Goal: Task Accomplishment & Management: Manage account settings

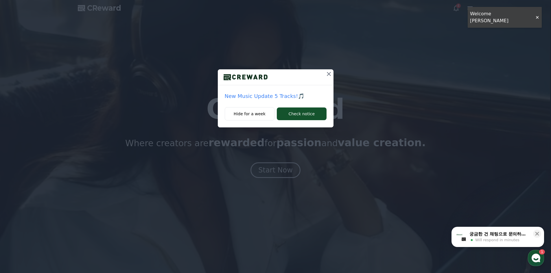
click at [326, 74] on icon at bounding box center [329, 74] width 7 height 7
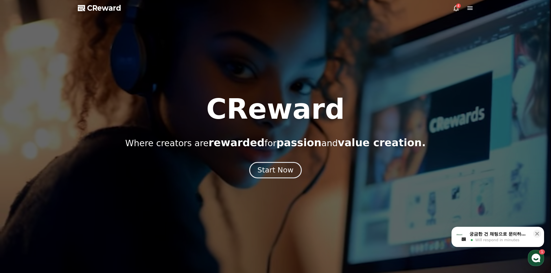
click at [277, 168] on div "Start Now" at bounding box center [276, 171] width 36 height 10
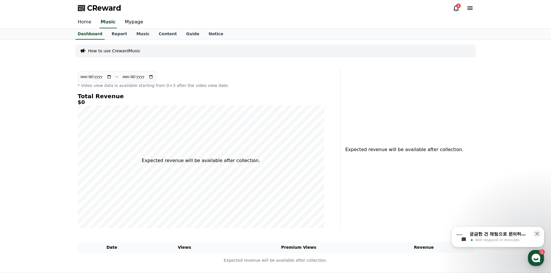
click at [86, 21] on link "Home" at bounding box center [84, 22] width 23 height 12
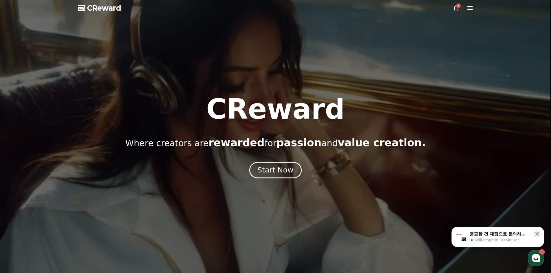
click at [273, 175] on div "Start Now" at bounding box center [276, 171] width 36 height 10
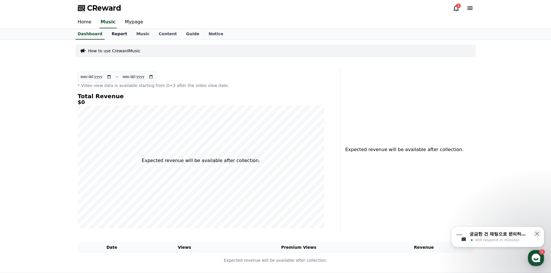
click at [120, 36] on link "Report" at bounding box center [119, 34] width 25 height 11
click at [98, 36] on link "Dashboard" at bounding box center [90, 34] width 34 height 11
click at [113, 34] on link "Report" at bounding box center [119, 34] width 25 height 11
click at [136, 35] on link "Music" at bounding box center [143, 34] width 22 height 11
click at [154, 35] on link "Content" at bounding box center [167, 34] width 27 height 11
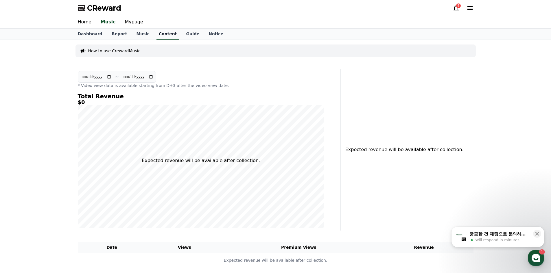
click at [160, 35] on link "Content" at bounding box center [168, 34] width 23 height 11
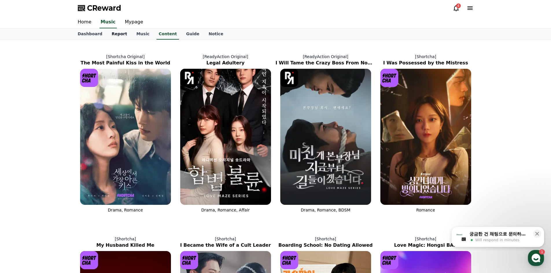
click at [108, 35] on link "Report" at bounding box center [119, 34] width 25 height 11
click at [0, 0] on div "CReward 4 Home Music Mypage Dashboard Report Music Content Guide Notice [Shortc…" at bounding box center [0, 0] width 0 height 0
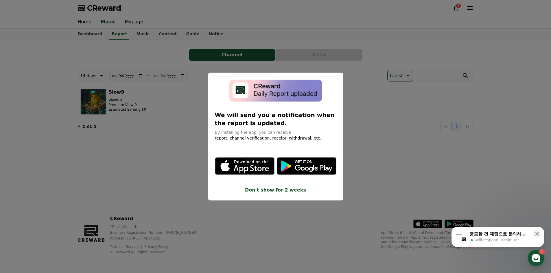
click at [140, 17] on button "close modal" at bounding box center [275, 136] width 551 height 273
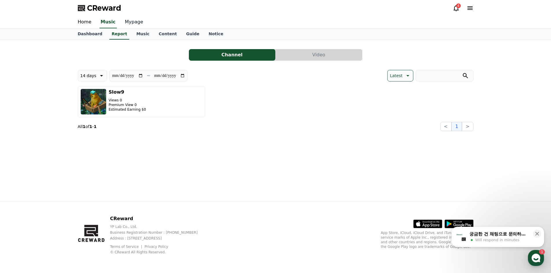
click at [135, 21] on link "Mypage" at bounding box center [133, 22] width 27 height 12
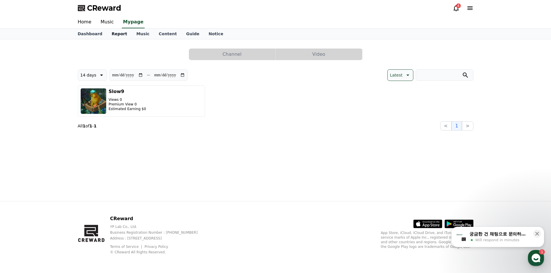
select select "**********"
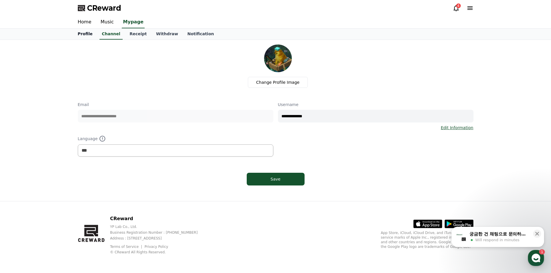
click at [91, 34] on link "Profile" at bounding box center [85, 34] width 24 height 11
click at [109, 34] on link "Channel" at bounding box center [111, 34] width 28 height 11
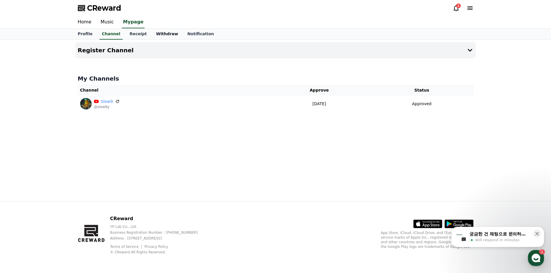
click at [151, 33] on link "Withdraw" at bounding box center [166, 34] width 31 height 11
click at [183, 34] on link "Notification" at bounding box center [201, 34] width 36 height 11
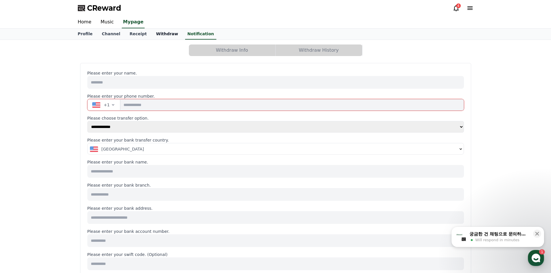
click at [162, 35] on link "Withdraw" at bounding box center [166, 34] width 31 height 11
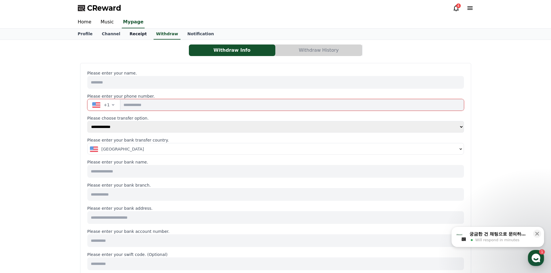
click at [142, 36] on link "Receipt" at bounding box center [138, 34] width 27 height 11
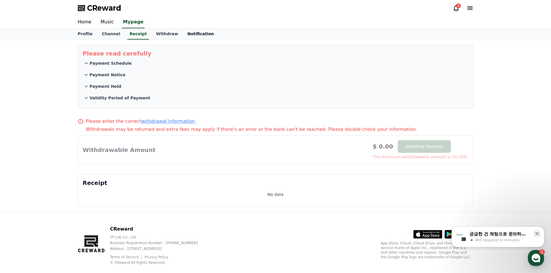
click at [183, 34] on link "Notification" at bounding box center [201, 34] width 36 height 11
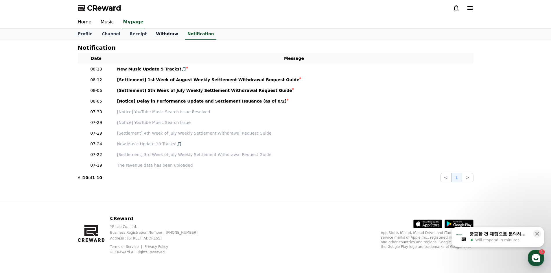
click at [159, 34] on link "Withdraw" at bounding box center [166, 34] width 31 height 11
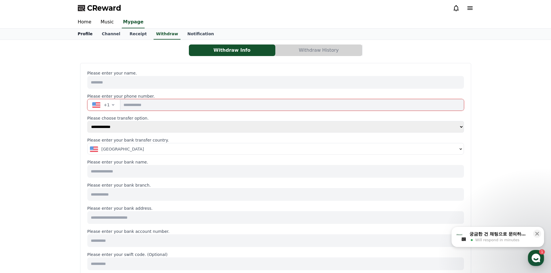
drag, startPoint x: 81, startPoint y: 54, endPoint x: 83, endPoint y: 39, distance: 15.2
click at [84, 38] on div "**********" at bounding box center [275, 276] width 551 height 552
click at [100, 135] on div "**********" at bounding box center [275, 267] width 377 height 395
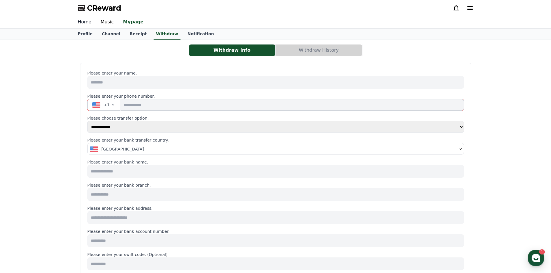
click at [89, 26] on link "Home" at bounding box center [84, 22] width 23 height 12
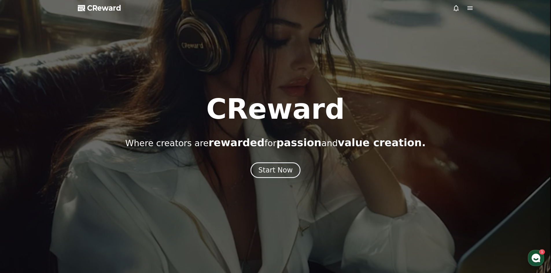
click at [252, 165] on div "Start Now" at bounding box center [275, 171] width 551 height 16
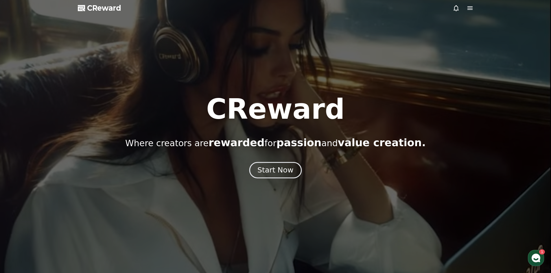
click at [254, 166] on button "Start Now" at bounding box center [275, 170] width 52 height 16
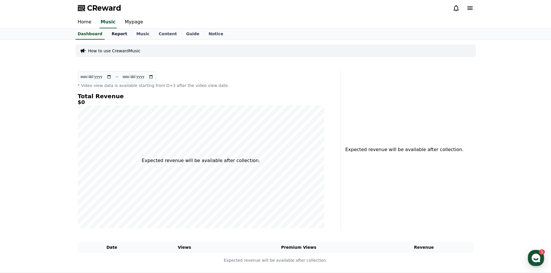
click at [112, 38] on link "Report" at bounding box center [119, 34] width 25 height 11
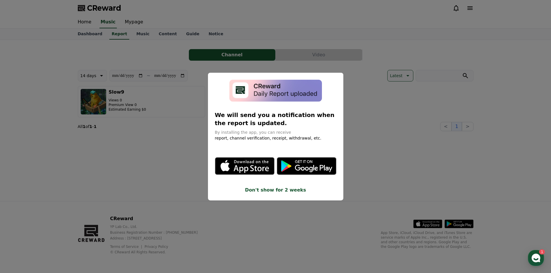
click at [135, 36] on button "close modal" at bounding box center [275, 136] width 551 height 273
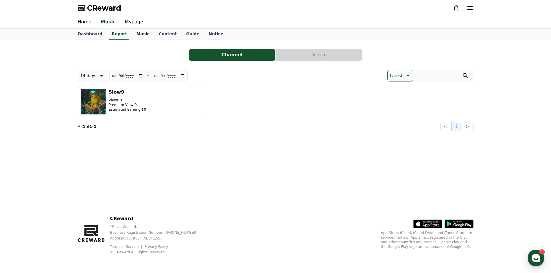
click at [140, 38] on link "Music" at bounding box center [143, 34] width 22 height 11
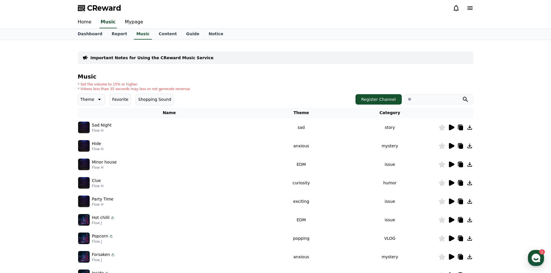
click at [449, 126] on icon at bounding box center [451, 128] width 5 height 6
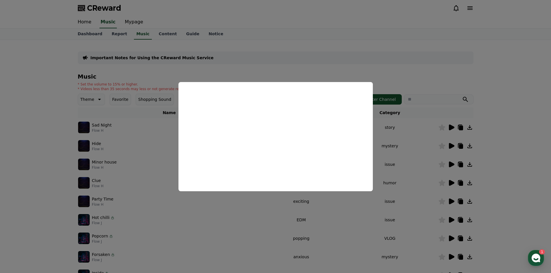
click at [289, 46] on button "close modal" at bounding box center [275, 136] width 551 height 273
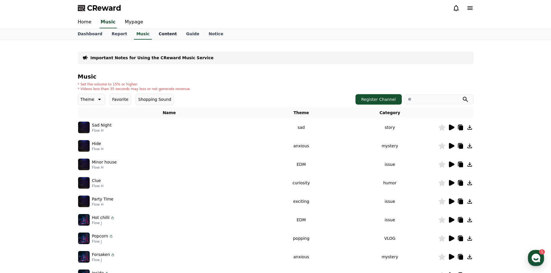
click at [166, 31] on link "Content" at bounding box center [167, 34] width 27 height 11
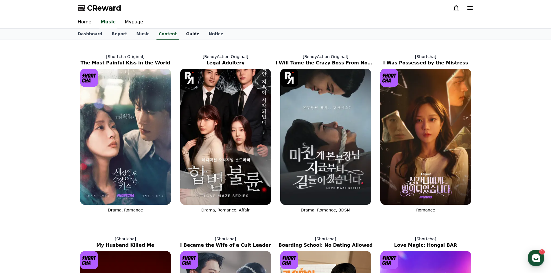
click at [185, 36] on link "Guide" at bounding box center [192, 34] width 23 height 11
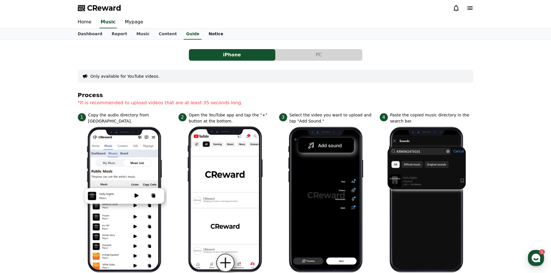
click at [204, 35] on link "Notice" at bounding box center [216, 34] width 24 height 11
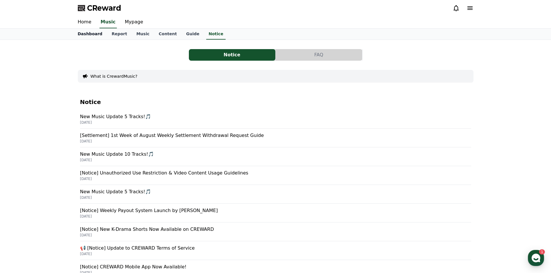
click at [83, 35] on link "Dashboard" at bounding box center [90, 34] width 34 height 11
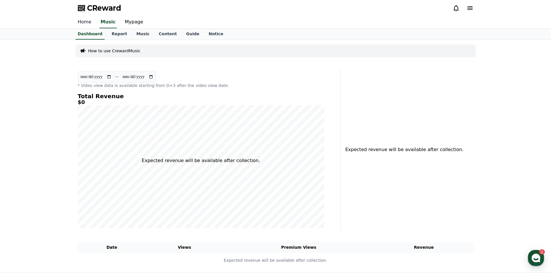
click at [82, 22] on link "Home" at bounding box center [84, 22] width 23 height 12
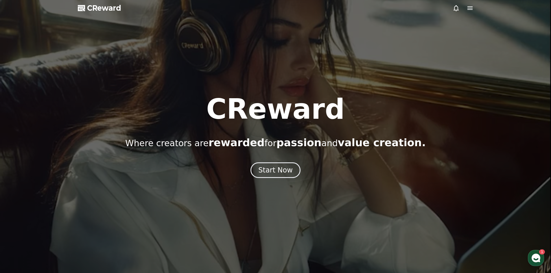
click at [115, 5] on span "CReward" at bounding box center [104, 7] width 34 height 9
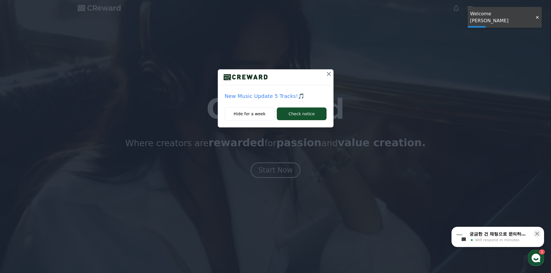
click at [290, 165] on div "New Music Update 5 Tracks!🎵 Hide for a week Check notice" at bounding box center [275, 136] width 551 height 273
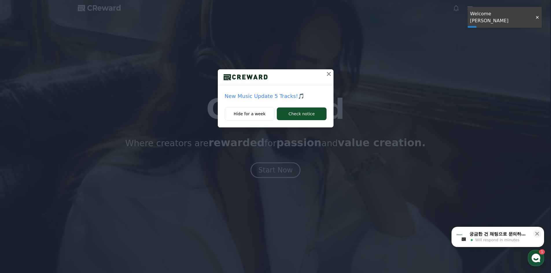
click at [290, 166] on div "New Music Update 5 Tracks!🎵 Hide for a week Check notice" at bounding box center [275, 136] width 551 height 273
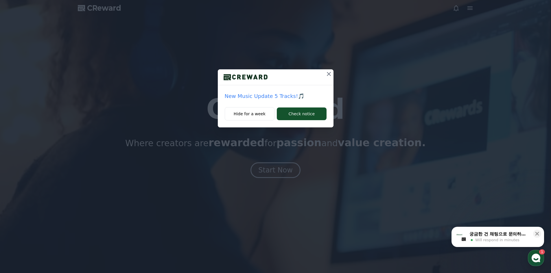
click at [326, 74] on icon at bounding box center [329, 74] width 7 height 7
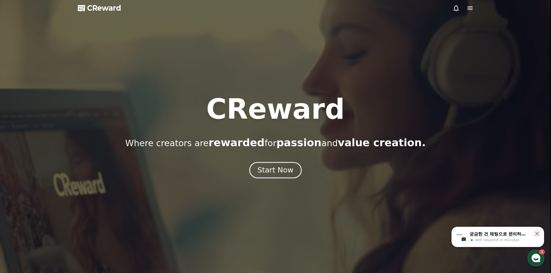
click at [288, 170] on div "Start Now" at bounding box center [276, 171] width 36 height 10
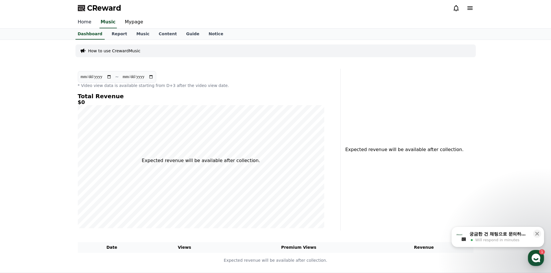
click at [88, 19] on link "Home" at bounding box center [84, 22] width 23 height 12
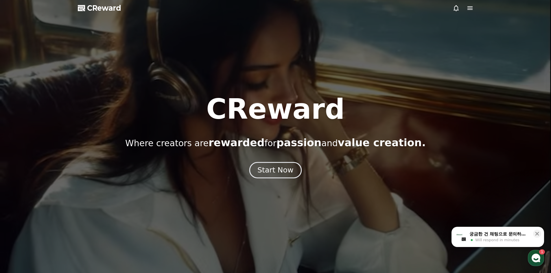
click at [262, 166] on div "Start Now" at bounding box center [276, 171] width 36 height 10
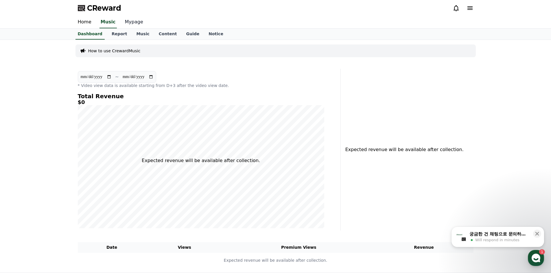
click at [132, 21] on link "Mypage" at bounding box center [133, 22] width 27 height 12
select select "**********"
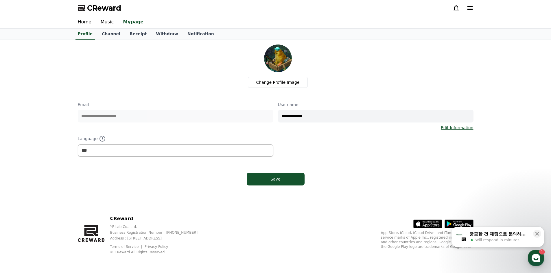
click at [115, 40] on div "Profile Channel Receipt Withdraw Notification" at bounding box center [275, 34] width 551 height 11
click at [114, 36] on link "Channel" at bounding box center [111, 34] width 28 height 11
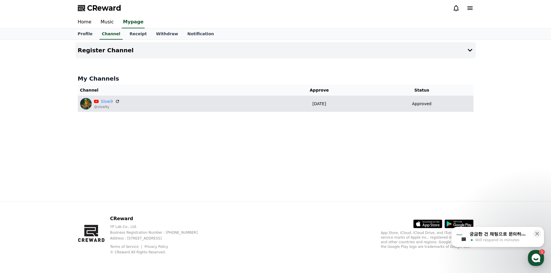
click at [412, 104] on div "Approved" at bounding box center [422, 104] width 99 height 6
drag, startPoint x: 360, startPoint y: 103, endPoint x: 266, endPoint y: 107, distance: 94.5
click at [269, 107] on td "2025-07-15 07-15" at bounding box center [320, 104] width 102 height 16
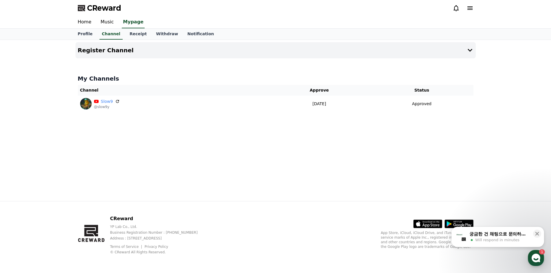
click at [94, 91] on th "Channel" at bounding box center [173, 90] width 191 height 11
click at [436, 47] on button "Register Channel" at bounding box center [276, 50] width 401 height 16
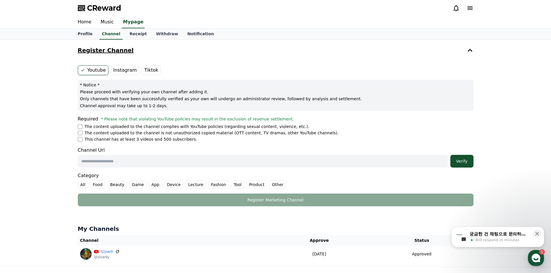
click at [184, 53] on button "Register Channel" at bounding box center [276, 50] width 401 height 16
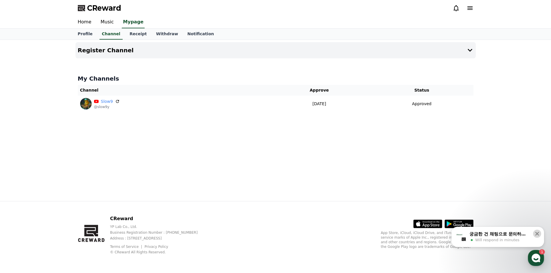
click at [541, 237] on div "Close" at bounding box center [538, 232] width 11 height 11
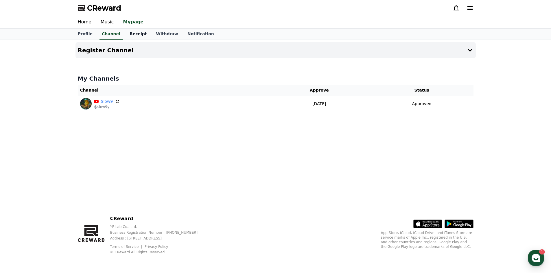
click at [133, 31] on link "Receipt" at bounding box center [138, 34] width 27 height 11
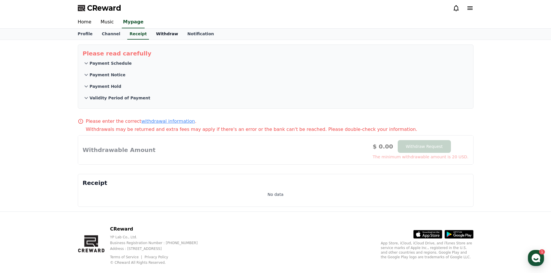
click at [154, 34] on link "Withdraw" at bounding box center [166, 34] width 31 height 11
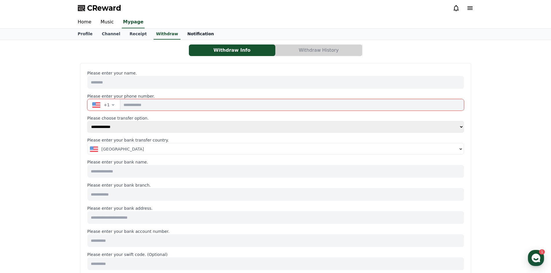
click at [196, 35] on link "Notification" at bounding box center [201, 34] width 36 height 11
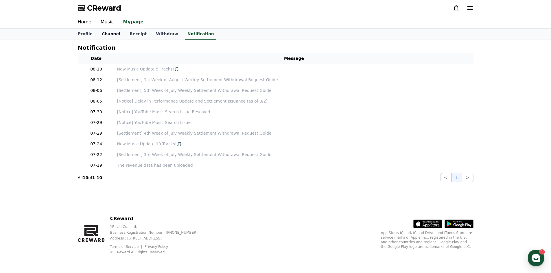
click at [107, 36] on link "Channel" at bounding box center [111, 34] width 28 height 11
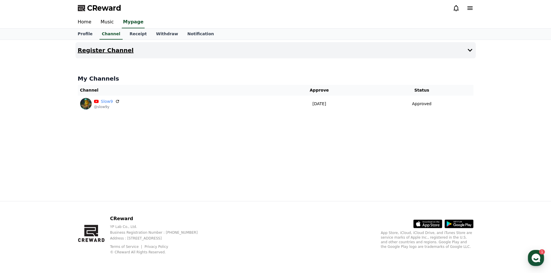
click at [266, 46] on button "Register Channel" at bounding box center [276, 50] width 401 height 16
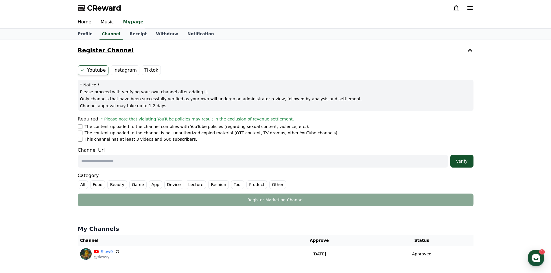
click at [235, 53] on button "Register Channel" at bounding box center [276, 50] width 401 height 16
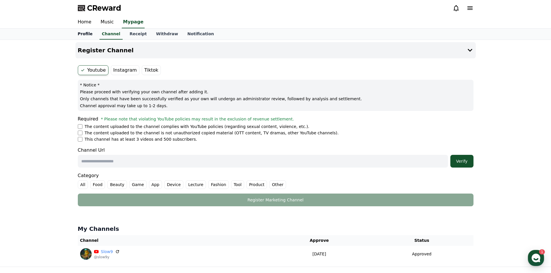
click at [87, 32] on link "Profile" at bounding box center [85, 34] width 24 height 11
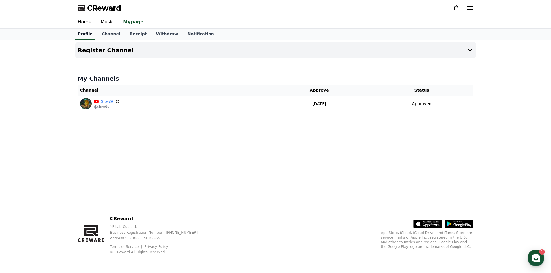
select select "**********"
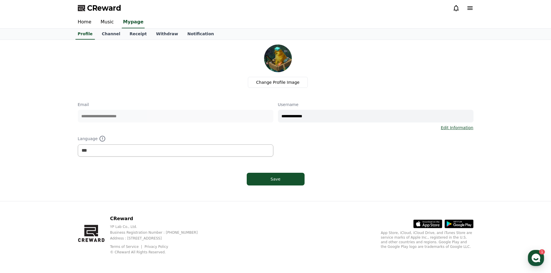
click at [475, 7] on div "CReward" at bounding box center [275, 8] width 405 height 16
click at [472, 8] on icon at bounding box center [470, 7] width 5 height 3
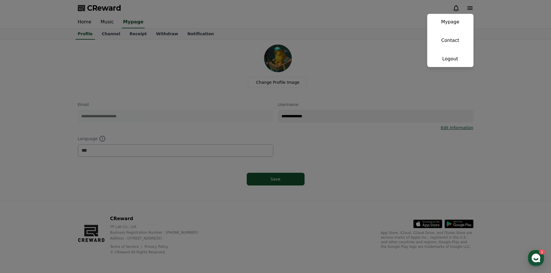
click at [418, 44] on button "close" at bounding box center [275, 136] width 551 height 273
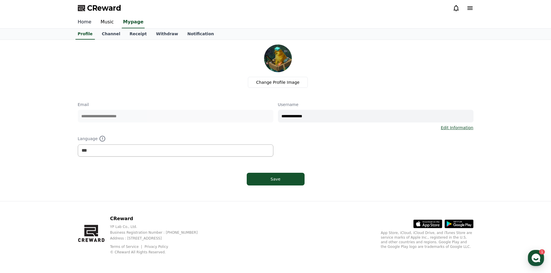
click at [81, 21] on link "Home" at bounding box center [84, 22] width 23 height 12
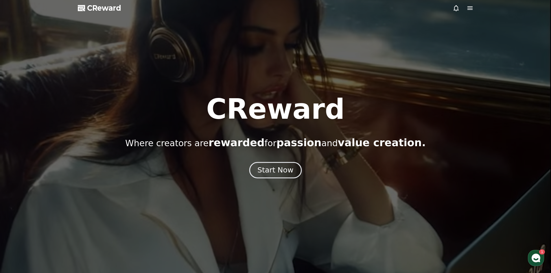
click at [275, 172] on div "Start Now" at bounding box center [276, 171] width 36 height 10
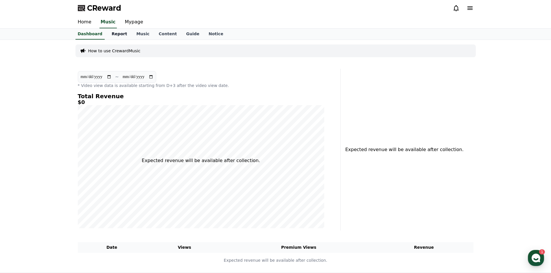
click at [110, 39] on link "Report" at bounding box center [119, 34] width 25 height 11
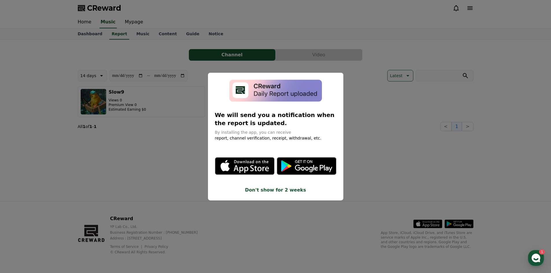
click at [141, 30] on button "close modal" at bounding box center [275, 136] width 551 height 273
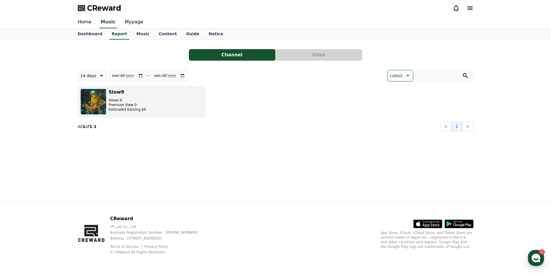
click at [170, 97] on button "Slow9 Views 0 Premium View 0 Estimated Earning $0" at bounding box center [141, 101] width 127 height 31
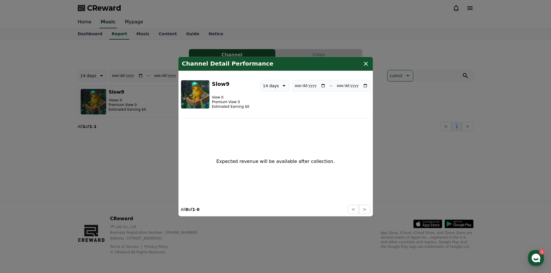
click at [203, 101] on img "modal" at bounding box center [195, 94] width 29 height 29
click at [368, 48] on button "close modal" at bounding box center [275, 136] width 551 height 273
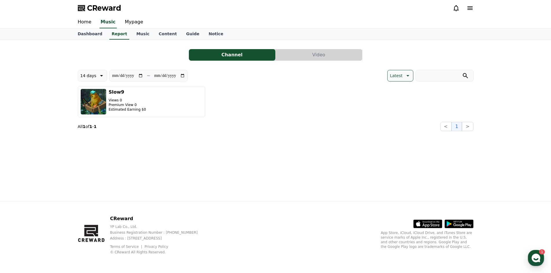
click at [319, 55] on button "Video" at bounding box center [319, 55] width 87 height 12
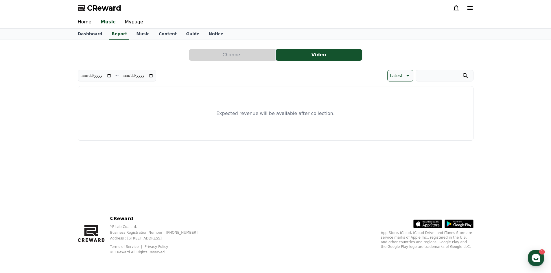
click at [248, 55] on button "Channel" at bounding box center [232, 55] width 87 height 12
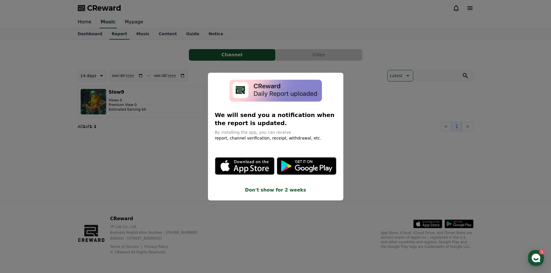
click at [274, 185] on icon "modal" at bounding box center [245, 167] width 60 height 60
click at [185, 169] on button "close modal" at bounding box center [275, 136] width 551 height 273
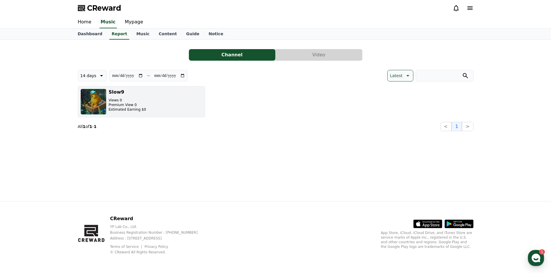
drag, startPoint x: 120, startPoint y: 106, endPoint x: 150, endPoint y: 96, distance: 32.3
click at [150, 96] on button "Slow9 Views 0 Premium View 0 Estimated Earning $0" at bounding box center [141, 101] width 127 height 31
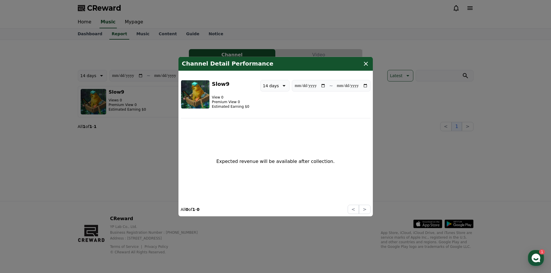
click at [368, 67] on icon "modal" at bounding box center [366, 63] width 7 height 7
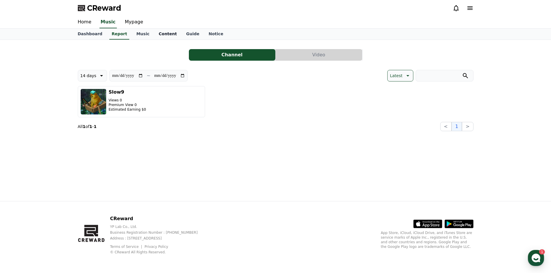
click at [155, 35] on link "Content" at bounding box center [167, 34] width 27 height 11
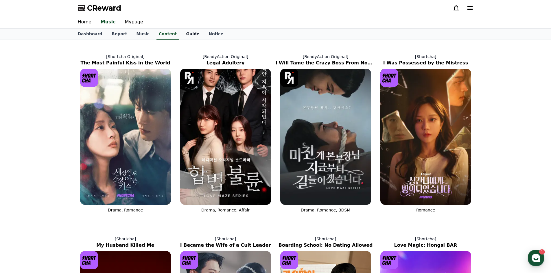
click at [181, 32] on link "Guide" at bounding box center [192, 34] width 23 height 11
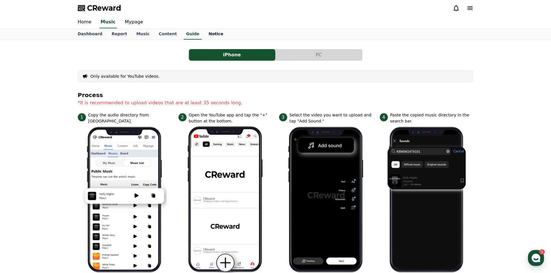
click at [204, 33] on link "Notice" at bounding box center [216, 34] width 24 height 11
click at [126, 23] on link "Mypage" at bounding box center [133, 22] width 27 height 12
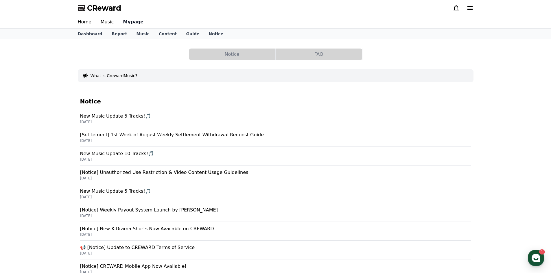
select select "**********"
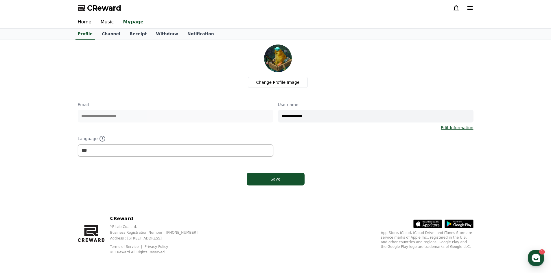
click at [469, 129] on link "Edit Information" at bounding box center [457, 128] width 33 height 6
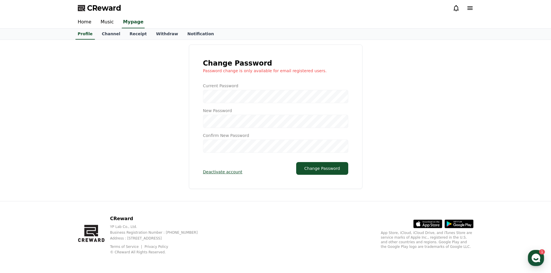
click at [181, 151] on div "Change Password Password change is only available for email registered users. C…" at bounding box center [276, 117] width 396 height 145
click at [223, 177] on div "Change Password Password change is only available for email registered users. C…" at bounding box center [276, 117] width 174 height 145
click at [221, 176] on div "Change Password Password change is only available for email registered users. C…" at bounding box center [276, 117] width 174 height 145
click at [131, 15] on div "CReward" at bounding box center [275, 8] width 405 height 16
click at [140, 37] on link "Receipt" at bounding box center [138, 34] width 27 height 11
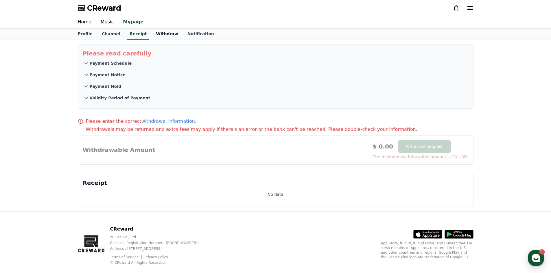
click at [158, 34] on link "Withdraw" at bounding box center [166, 34] width 31 height 11
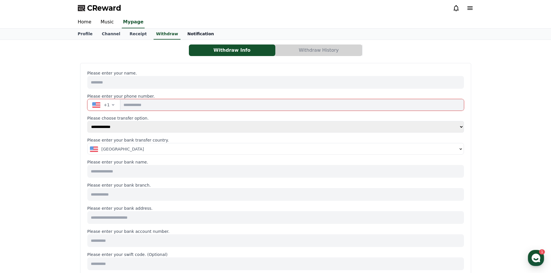
click at [184, 32] on link "Notification" at bounding box center [201, 34] width 36 height 11
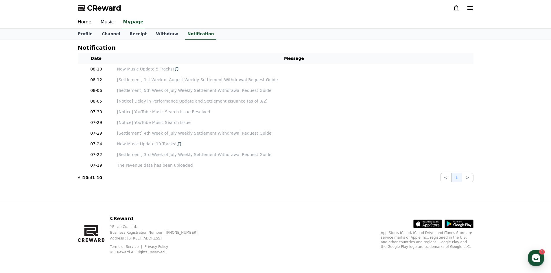
click at [110, 24] on link "Music" at bounding box center [107, 22] width 23 height 12
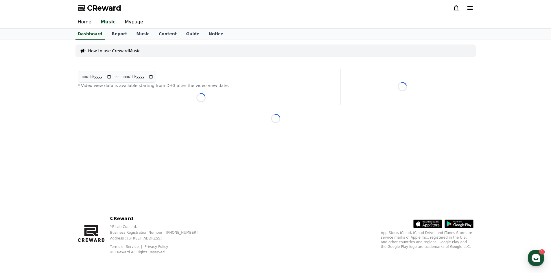
click at [84, 22] on link "Home" at bounding box center [84, 22] width 23 height 12
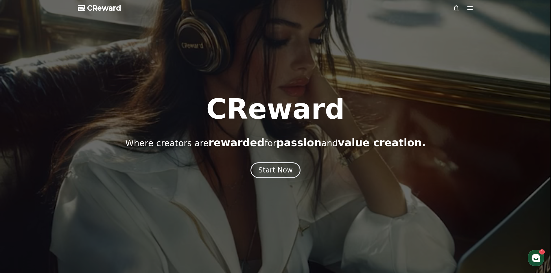
click at [261, 161] on div "CReward Where creators are rewarded for passion and value creation. Start Now" at bounding box center [275, 136] width 551 height 83
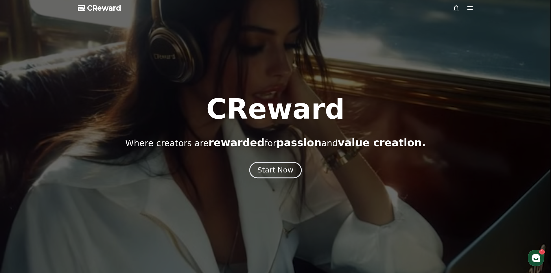
click at [263, 169] on div "Start Now" at bounding box center [276, 171] width 36 height 10
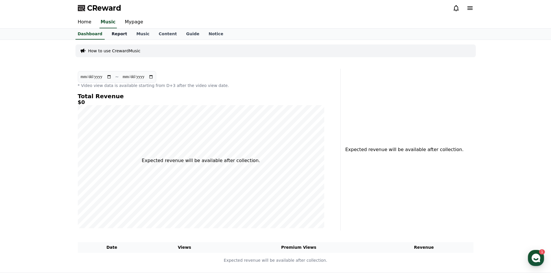
click at [114, 34] on link "Report" at bounding box center [119, 34] width 25 height 11
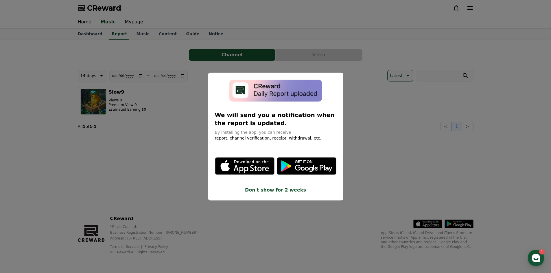
click at [134, 33] on button "close modal" at bounding box center [275, 136] width 551 height 273
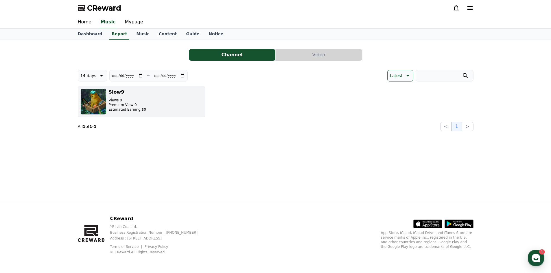
click at [166, 110] on button "Slow9 Views 0 Premium View 0 Estimated Earning $0" at bounding box center [141, 101] width 127 height 31
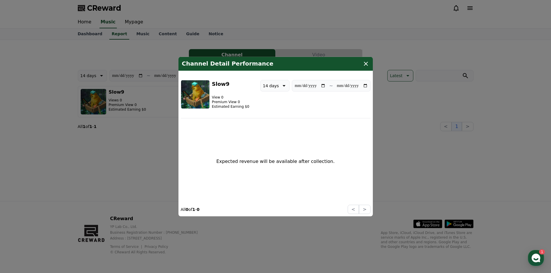
click at [365, 66] on icon "modal" at bounding box center [366, 63] width 7 height 7
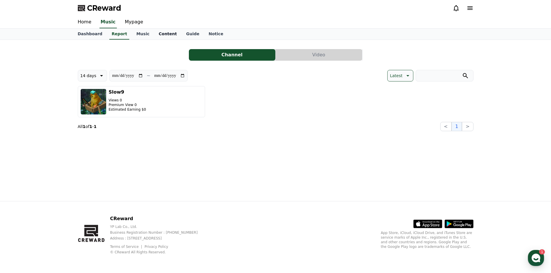
click at [154, 30] on link "Content" at bounding box center [167, 34] width 27 height 11
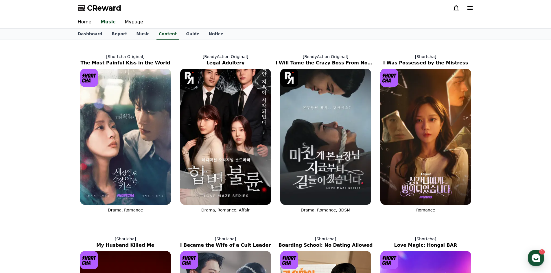
click at [132, 36] on link "Music" at bounding box center [143, 34] width 22 height 11
click at [69, 34] on div "Dashboard Report Music Content Guide Notice" at bounding box center [275, 34] width 551 height 11
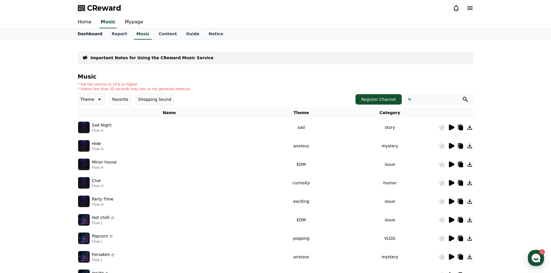
click at [84, 36] on link "Dashboard" at bounding box center [90, 34] width 34 height 11
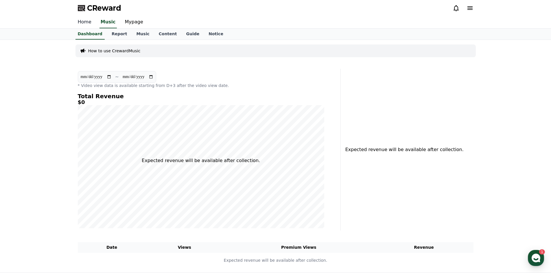
click at [88, 27] on link "Home" at bounding box center [84, 22] width 23 height 12
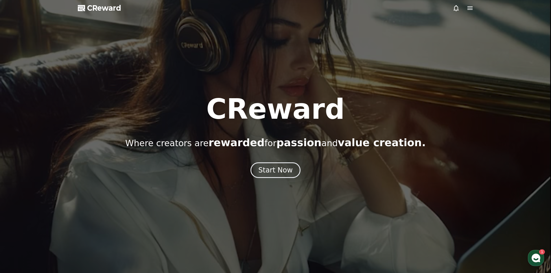
click at [469, 10] on icon at bounding box center [470, 7] width 5 height 3
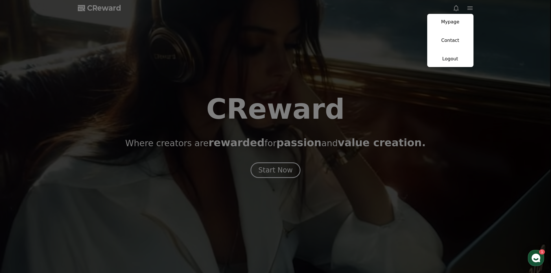
click at [300, 58] on button "close" at bounding box center [275, 136] width 551 height 273
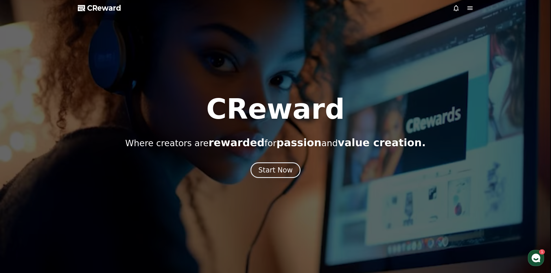
click at [469, 7] on icon at bounding box center [470, 8] width 7 height 7
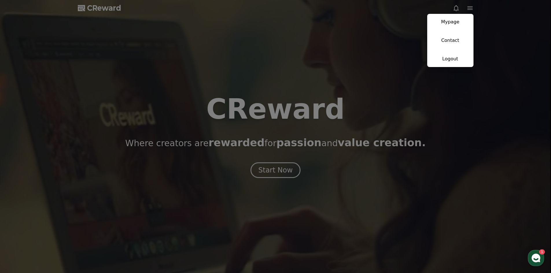
click at [383, 43] on button "close" at bounding box center [275, 136] width 551 height 273
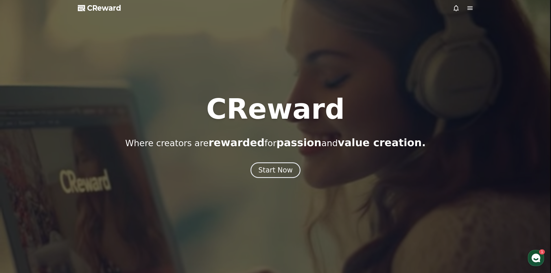
click at [287, 180] on div at bounding box center [275, 136] width 551 height 273
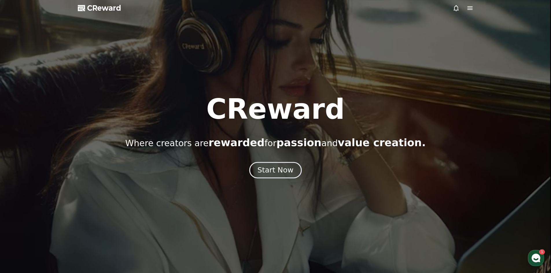
click at [286, 175] on div "Start Now" at bounding box center [276, 171] width 36 height 10
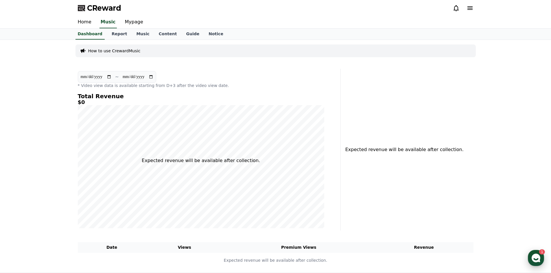
click at [540, 259] on icon "button" at bounding box center [536, 258] width 10 height 10
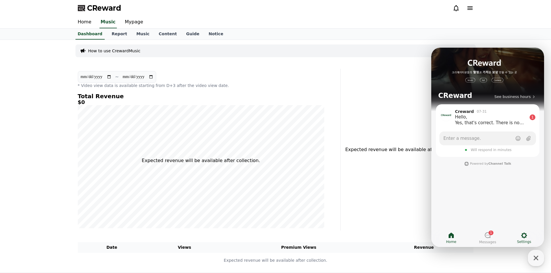
click at [521, 237] on icon at bounding box center [524, 235] width 7 height 7
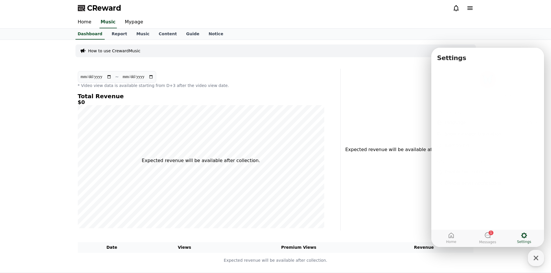
click at [483, 76] on img at bounding box center [488, 78] width 16 height 16
click at [426, 73] on div "Expected revenue will be available after collection." at bounding box center [409, 150] width 133 height 162
click at [427, 40] on div "**********" at bounding box center [275, 156] width 405 height 233
click at [430, 35] on div "Dashboard Report Music Content Guide Notice" at bounding box center [275, 34] width 405 height 11
click at [333, 43] on div "How to use CrewardMusic" at bounding box center [276, 50] width 401 height 17
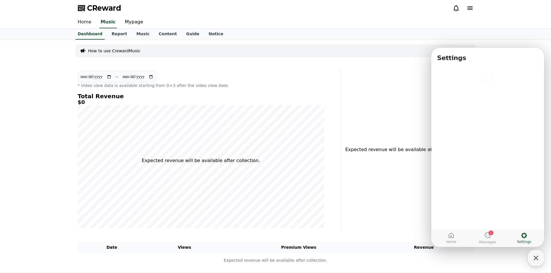
click at [78, 21] on link "Home" at bounding box center [84, 22] width 23 height 12
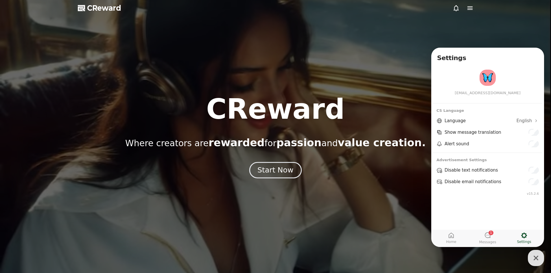
click at [263, 168] on div "Start Now" at bounding box center [276, 171] width 36 height 10
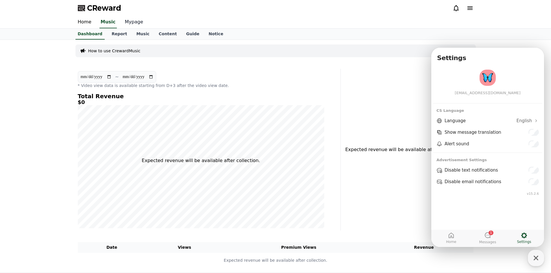
click at [132, 21] on link "Mypage" at bounding box center [133, 22] width 27 height 12
select select "**********"
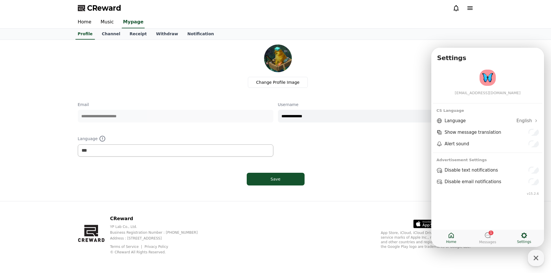
click at [456, 234] on link "Home" at bounding box center [451, 238] width 36 height 14
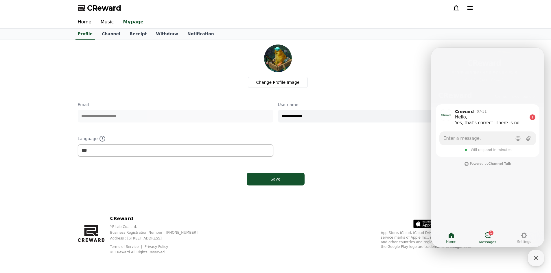
click at [495, 240] on link "1 Messages" at bounding box center [488, 238] width 36 height 14
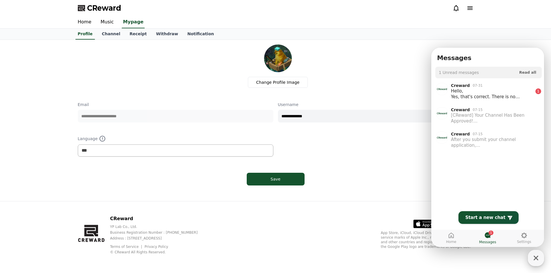
click at [540, 258] on icon "button" at bounding box center [536, 258] width 10 height 10
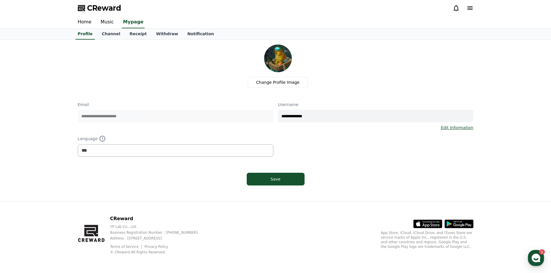
click at [174, 80] on div "Change Profile Image" at bounding box center [277, 66] width 391 height 43
drag, startPoint x: 314, startPoint y: 115, endPoint x: 282, endPoint y: 115, distance: 32.1
click at [282, 115] on input "**********" at bounding box center [376, 116] width 196 height 13
click at [314, 116] on input "**********" at bounding box center [376, 116] width 196 height 13
drag, startPoint x: 321, startPoint y: 116, endPoint x: 284, endPoint y: 108, distance: 37.4
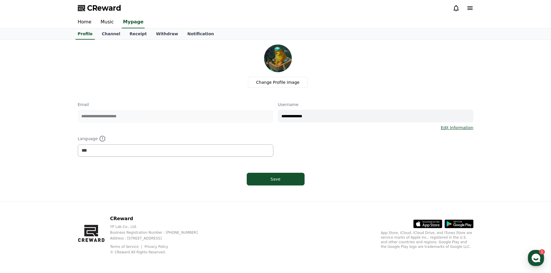
click at [279, 113] on input "**********" at bounding box center [376, 116] width 196 height 13
click at [306, 179] on div "Save" at bounding box center [276, 179] width 396 height 17
click at [304, 181] on button "Save" at bounding box center [276, 179] width 58 height 13
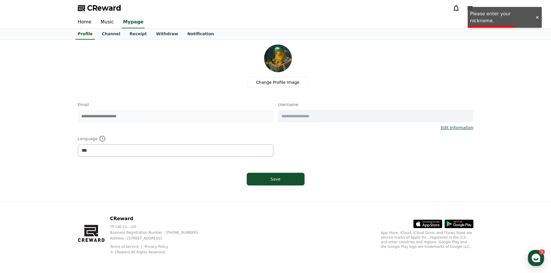
click at [538, 15] on div at bounding box center [537, 17] width 9 height 5
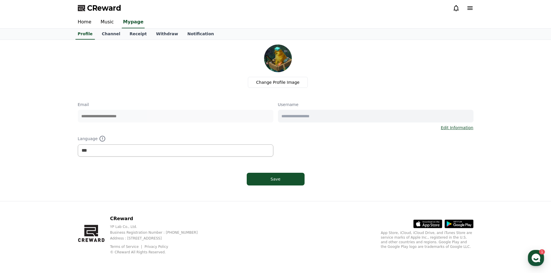
click at [331, 117] on input "text" at bounding box center [376, 116] width 196 height 13
type input "****"
click at [301, 183] on button "Save" at bounding box center [276, 179] width 58 height 13
select select "**********"
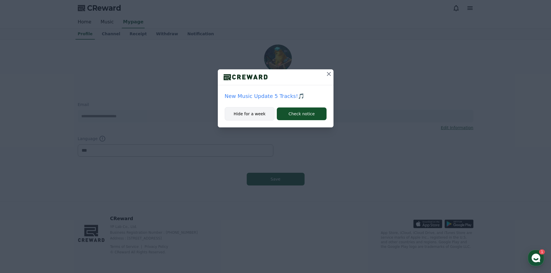
click at [251, 117] on button "Hide for a week" at bounding box center [250, 113] width 50 height 13
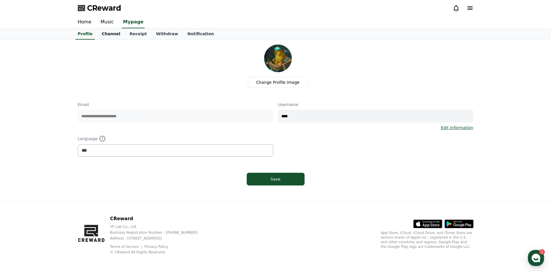
click at [103, 38] on link "Channel" at bounding box center [111, 34] width 28 height 11
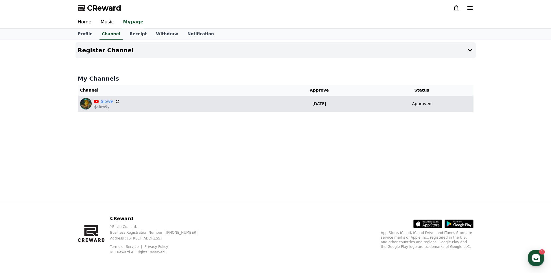
click at [421, 100] on td "Approved" at bounding box center [421, 104] width 103 height 16
click at [104, 103] on link "Slow9" at bounding box center [107, 102] width 12 height 6
